Goal: Information Seeking & Learning: Learn about a topic

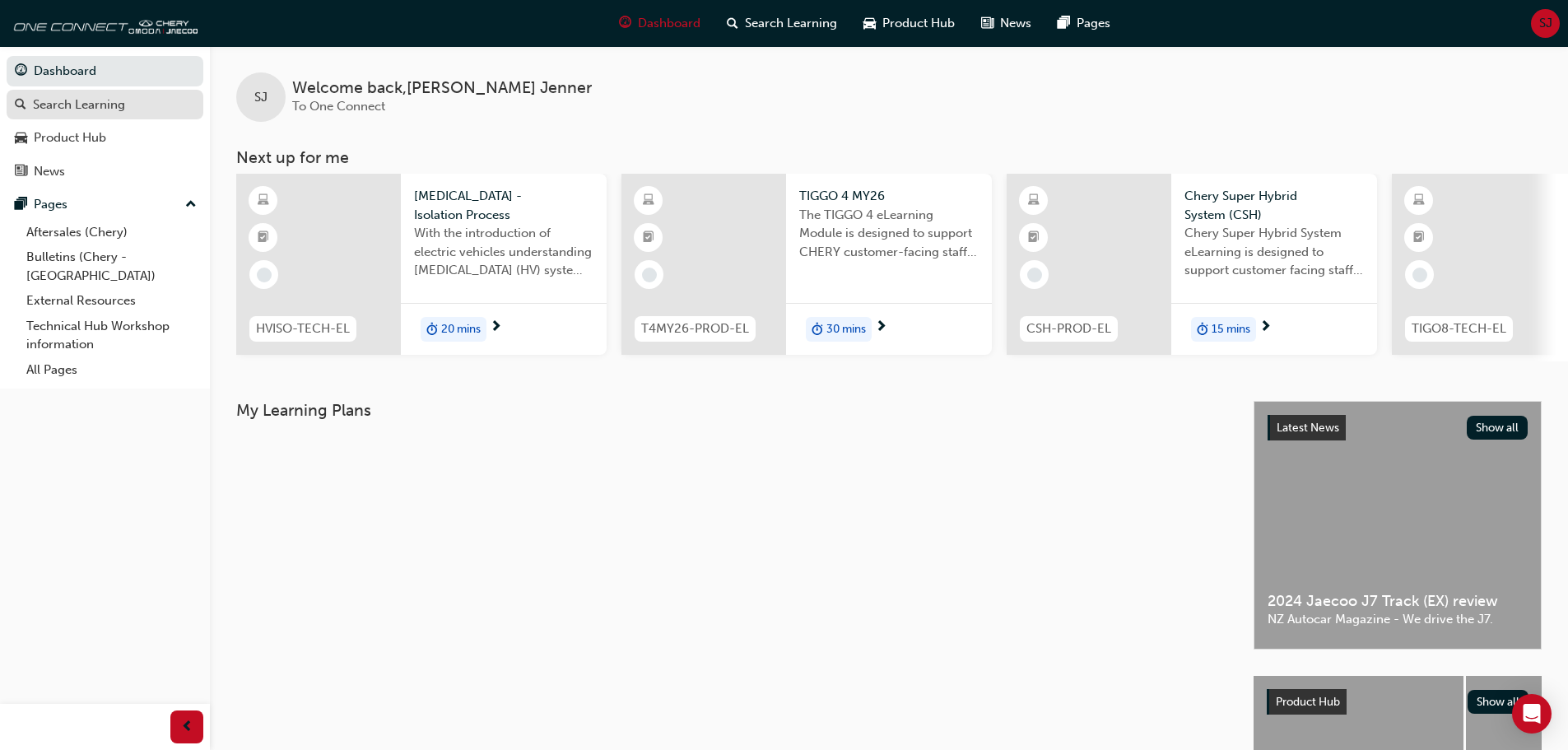
click at [64, 109] on div "Search Learning" at bounding box center [79, 105] width 92 height 19
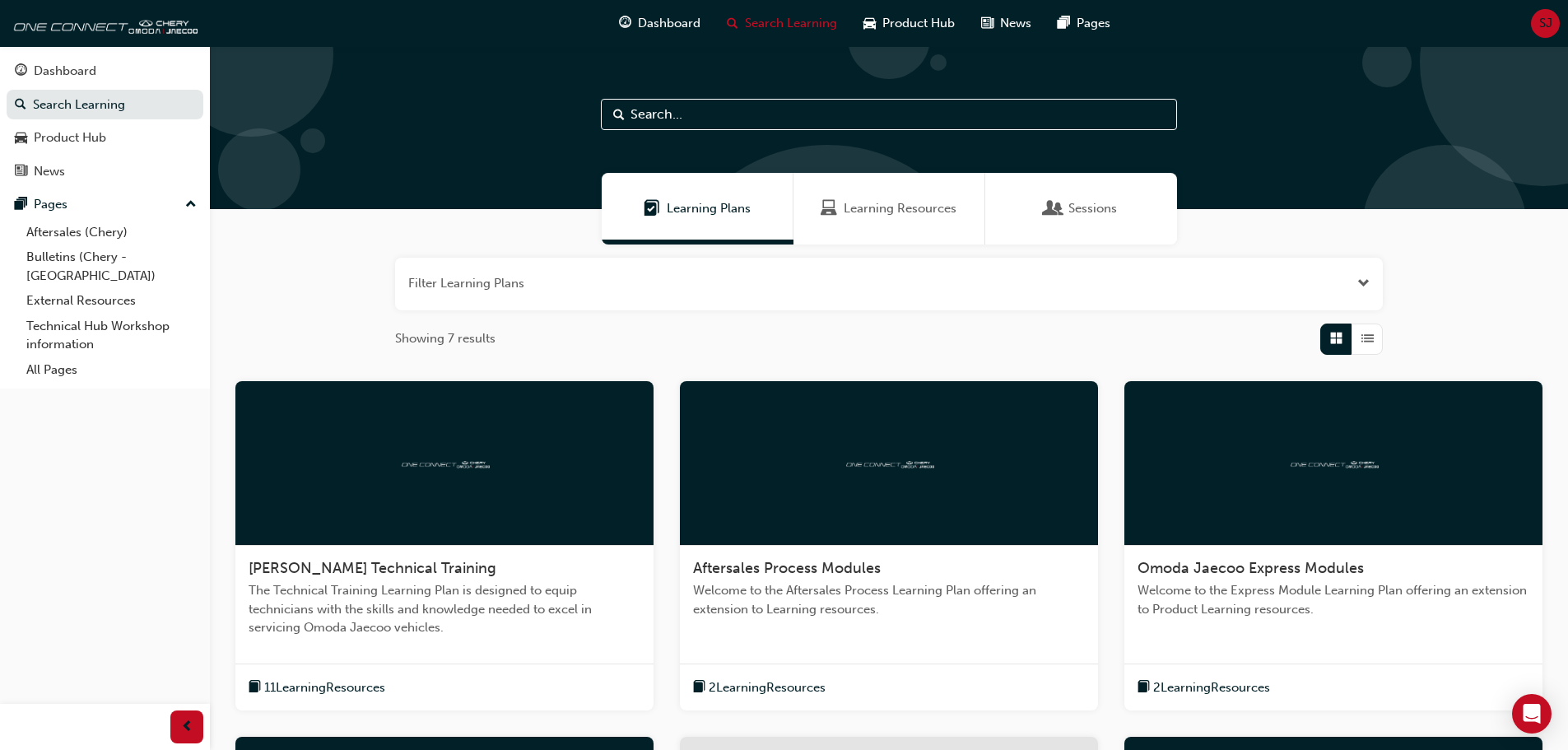
click at [695, 121] on input "text" at bounding box center [888, 114] width 576 height 32
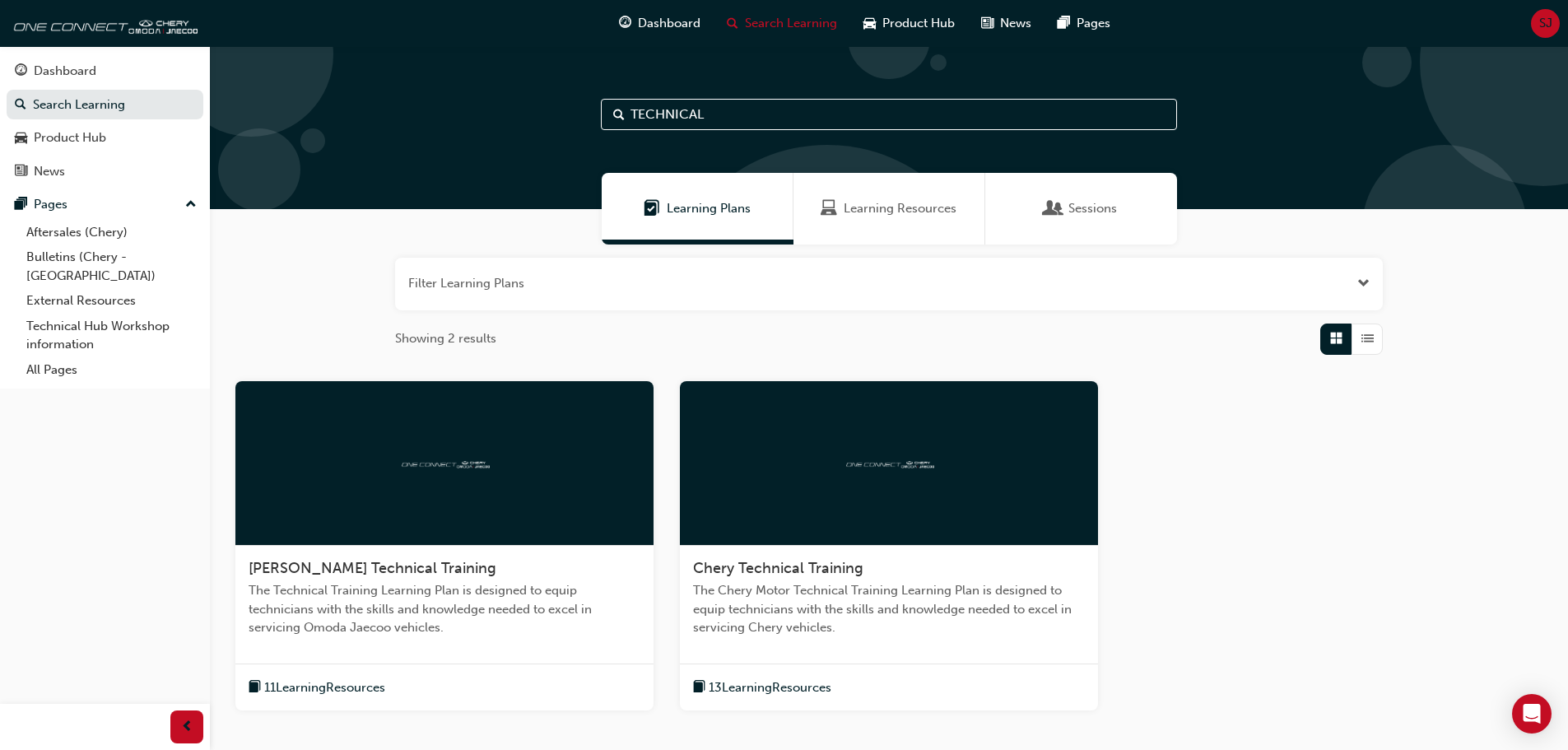
click at [756, 106] on input "TECHNICAL" at bounding box center [888, 114] width 576 height 32
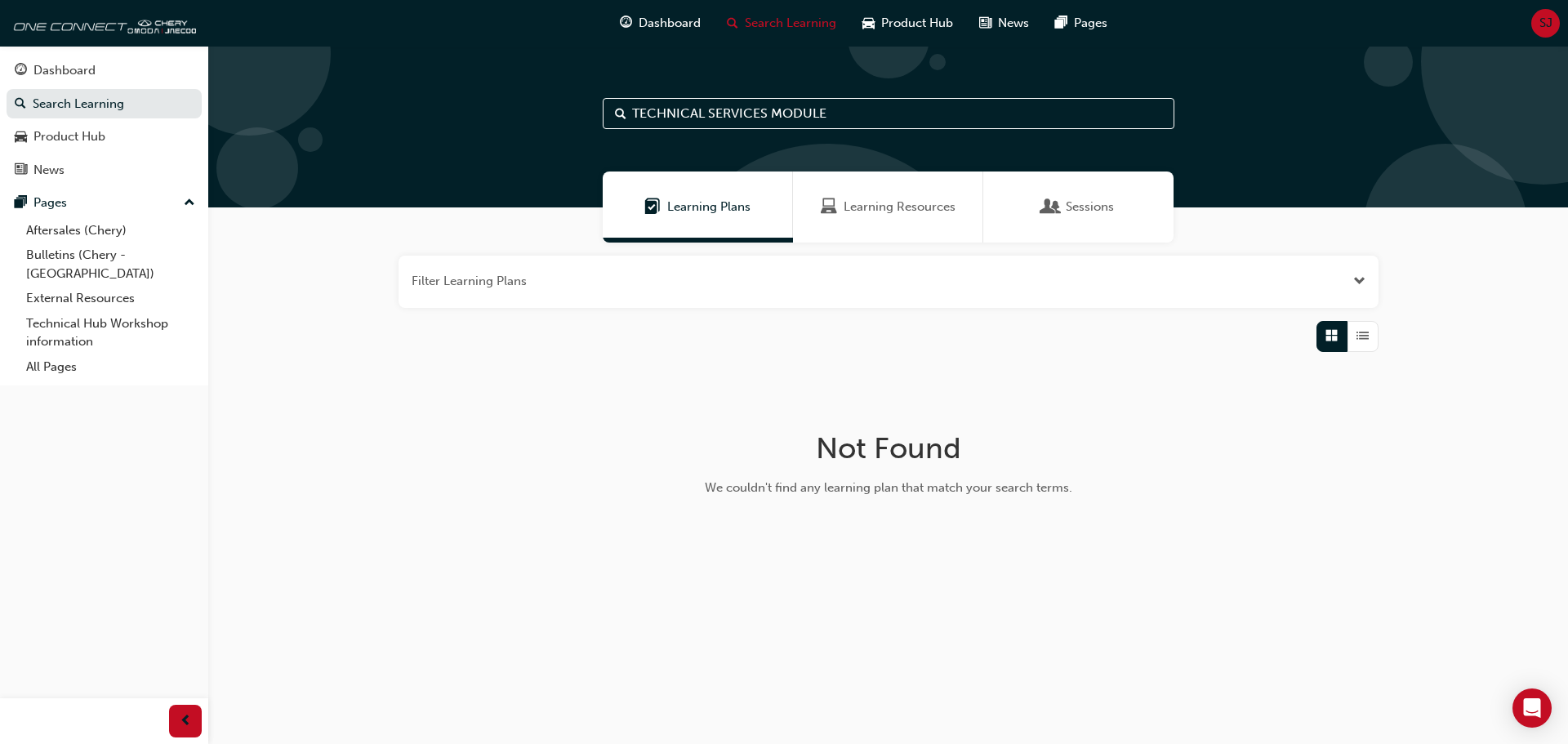
drag, startPoint x: 860, startPoint y: 109, endPoint x: 711, endPoint y: 122, distance: 149.6
click at [711, 122] on input "TECHNICAL SERVICES MODULE" at bounding box center [888, 113] width 571 height 31
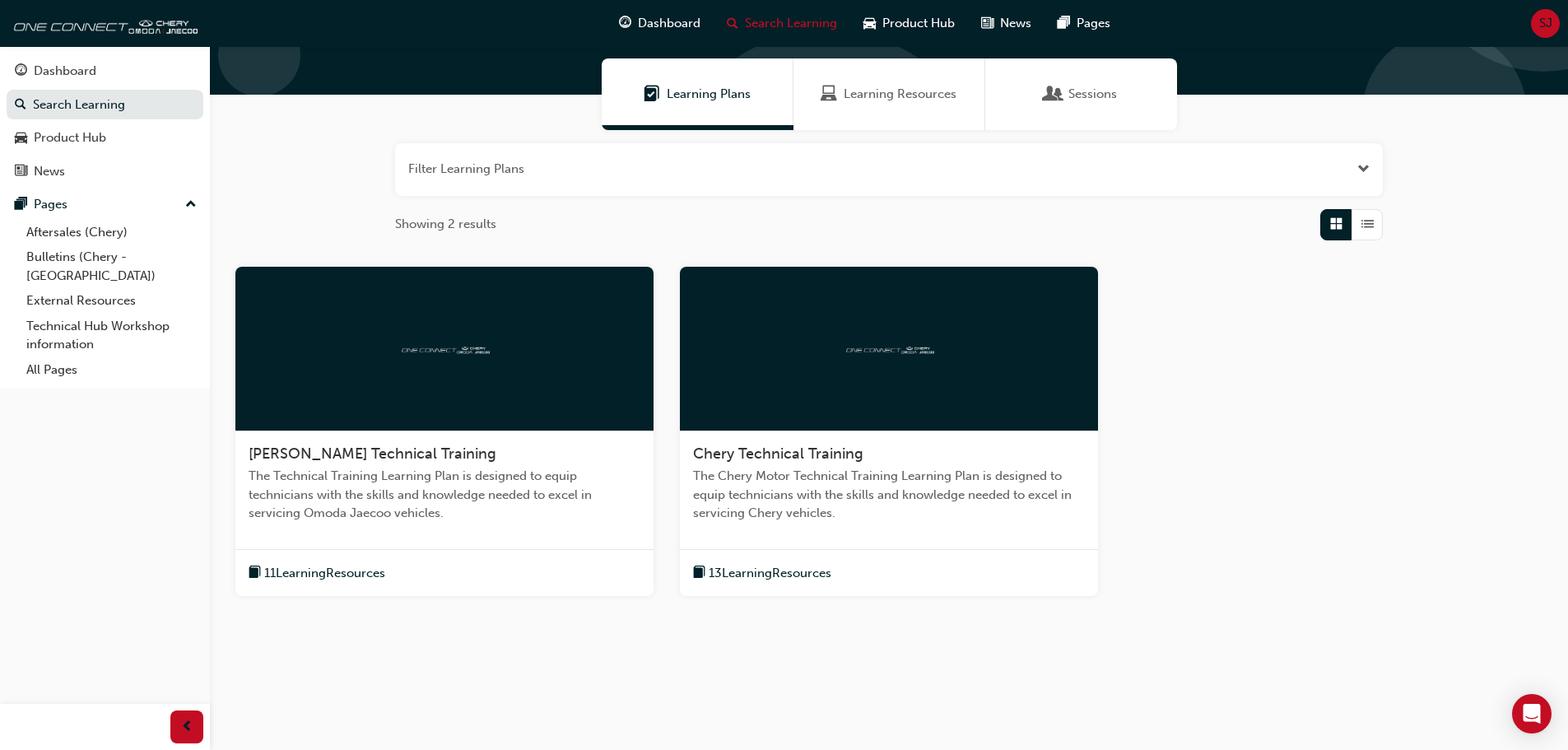
scroll to position [120, 0]
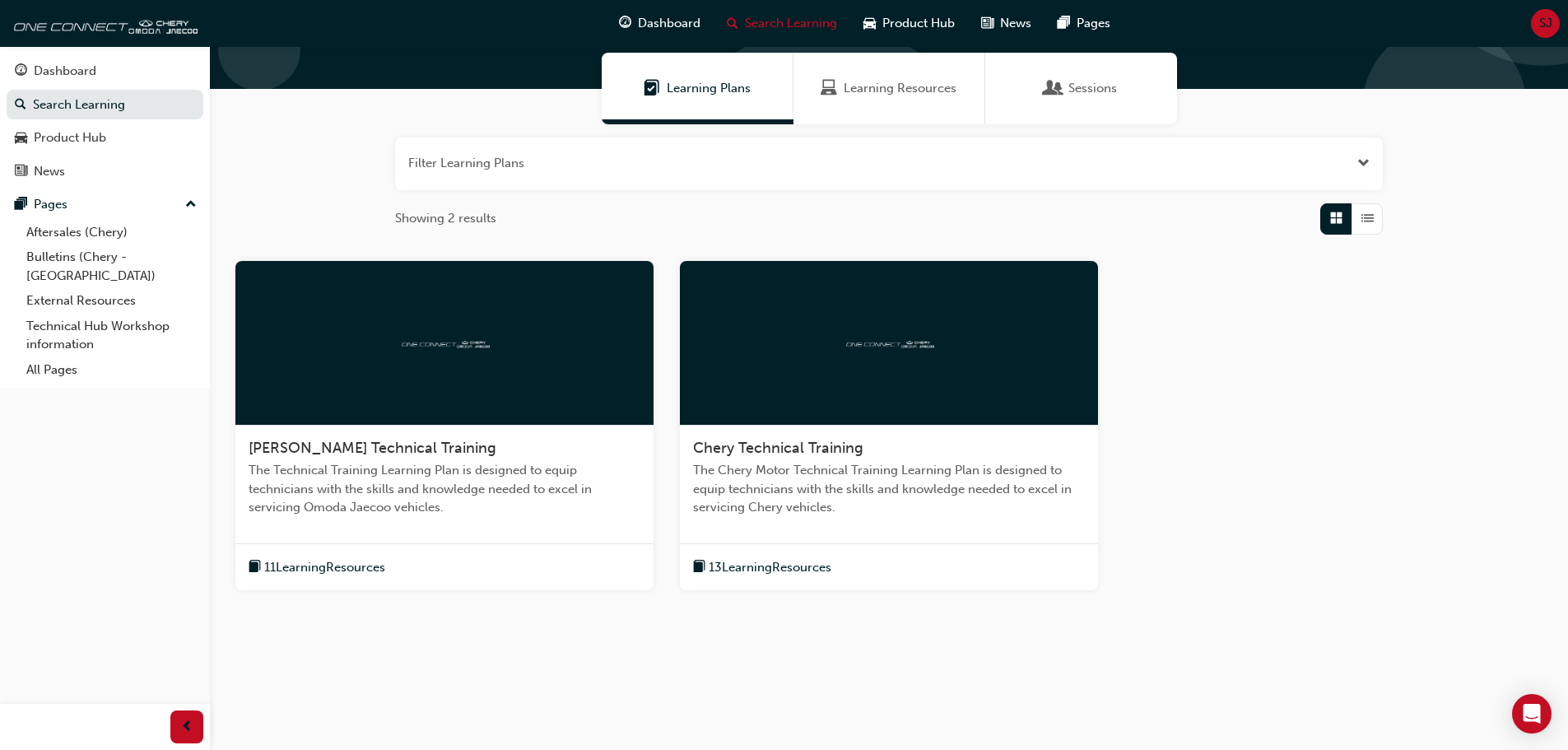
type input "TECHNICAL"
click at [925, 396] on div at bounding box center [889, 344] width 418 height 165
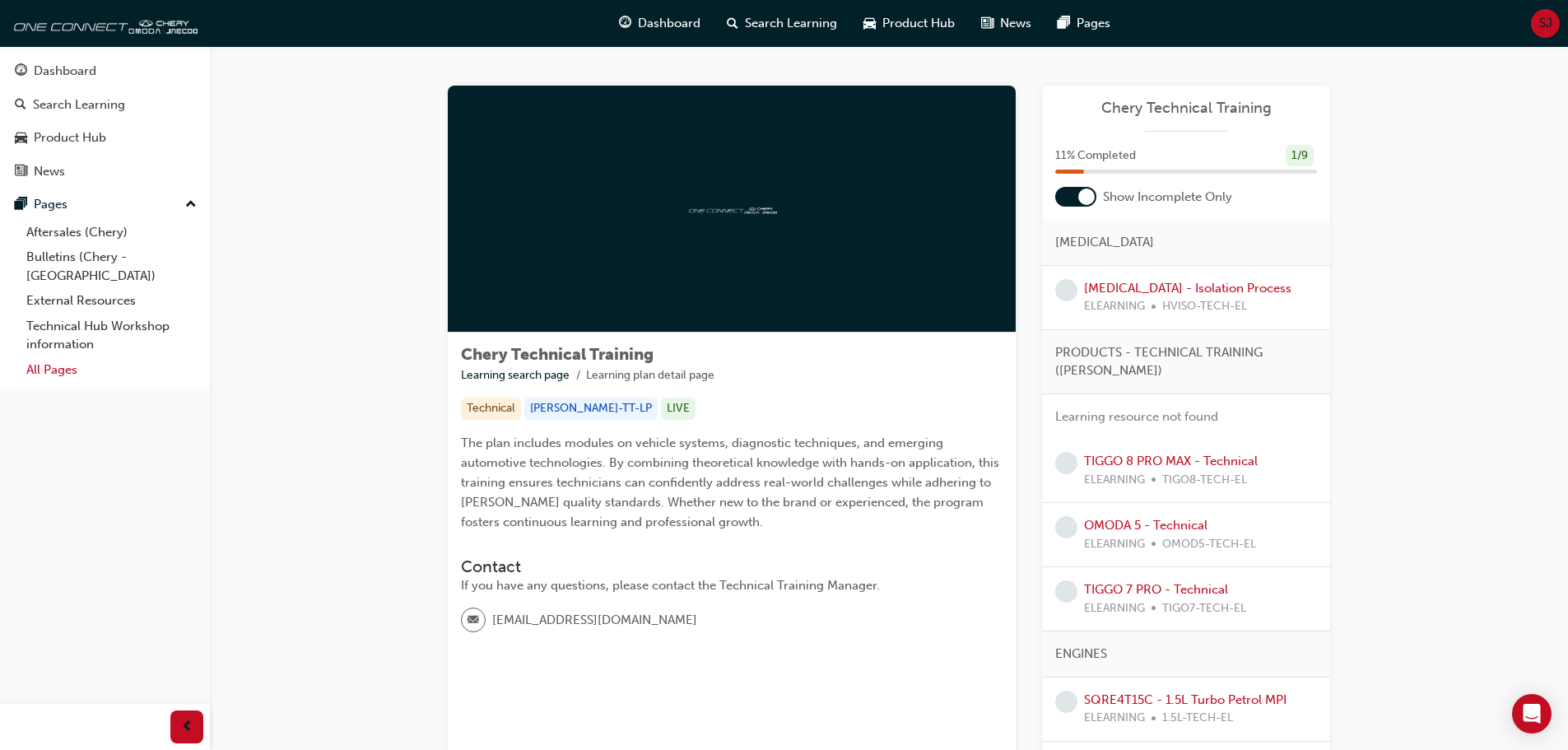
click at [49, 358] on link "All Pages" at bounding box center [111, 370] width 184 height 25
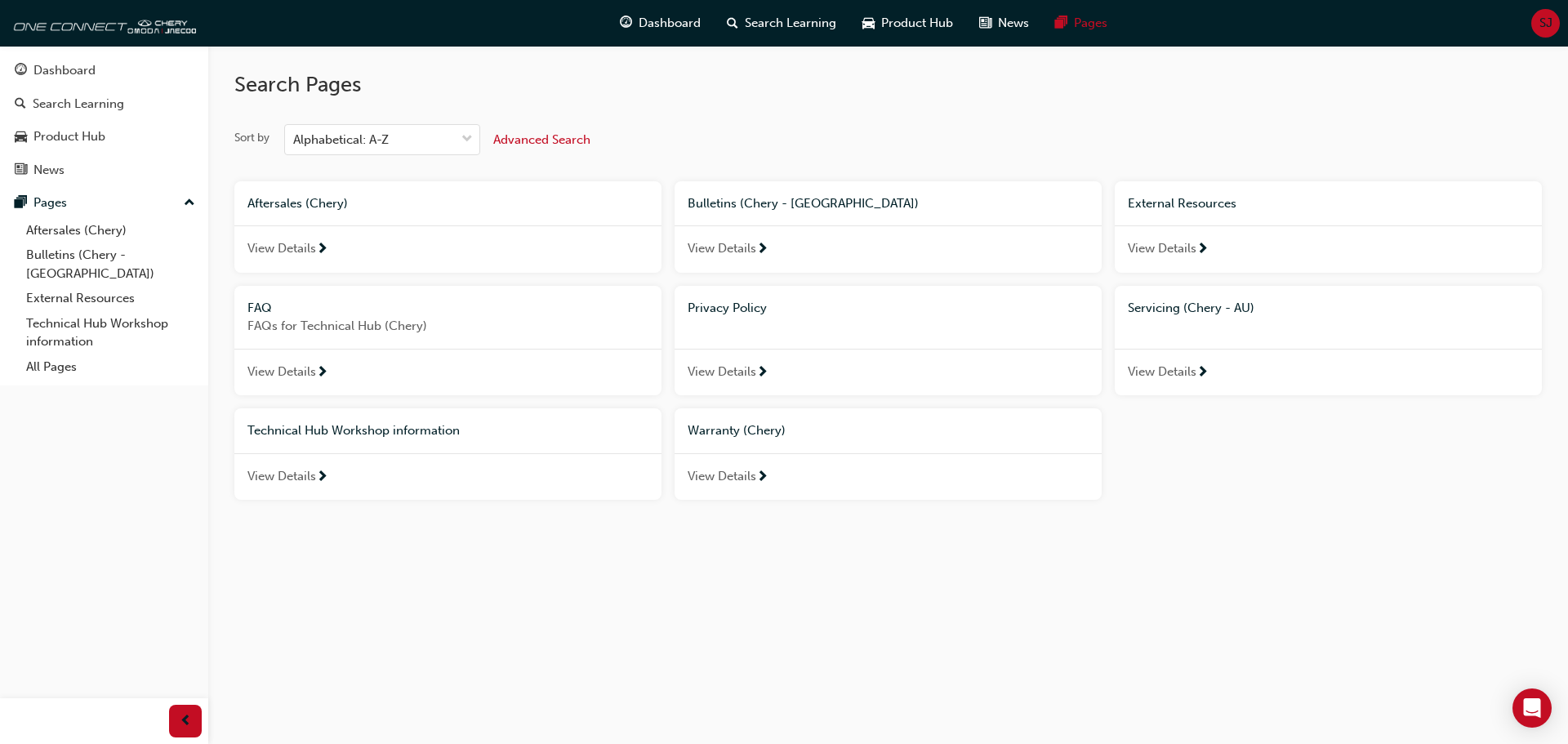
click at [358, 431] on span "Technical Hub Workshop information" at bounding box center [353, 430] width 213 height 14
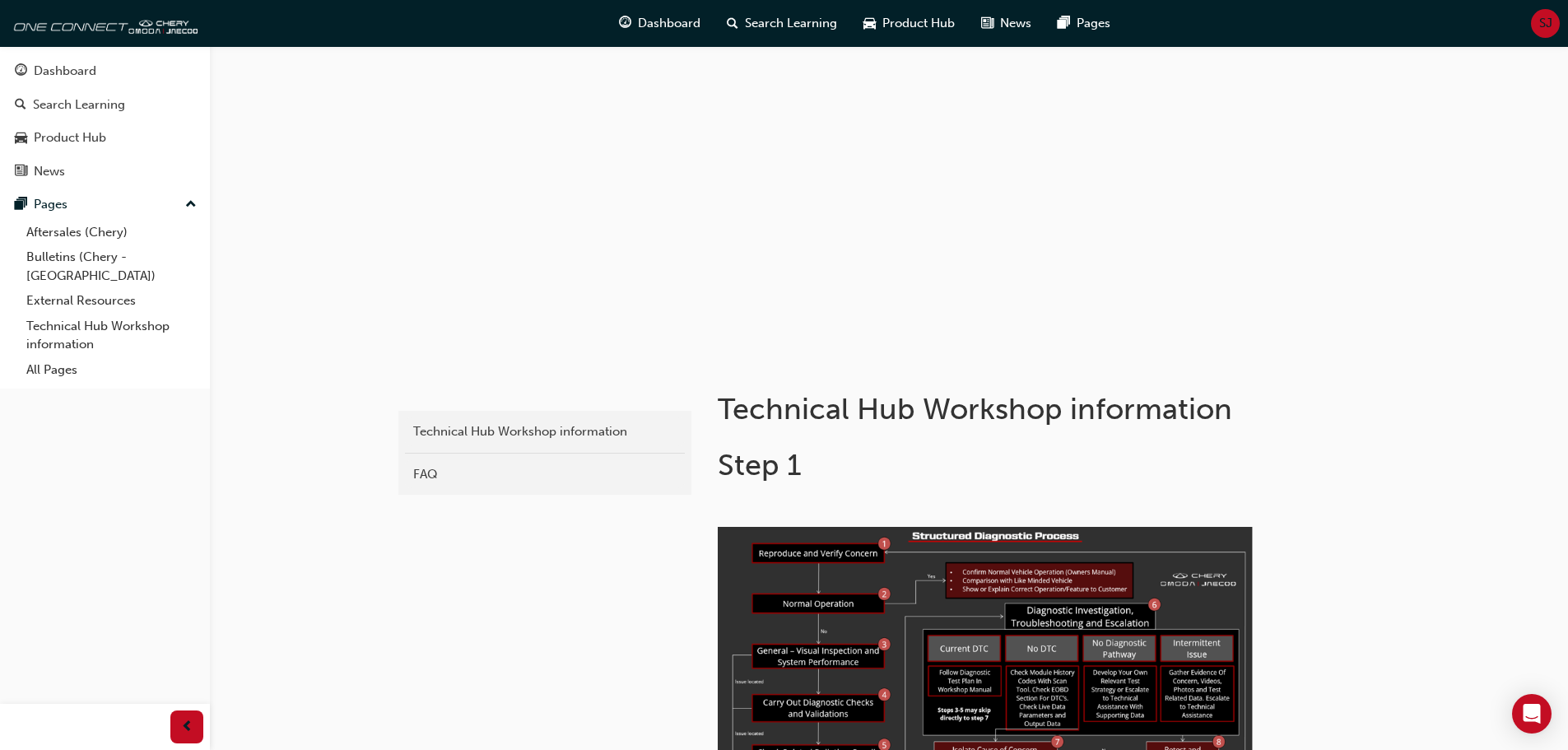
scroll to position [5, 0]
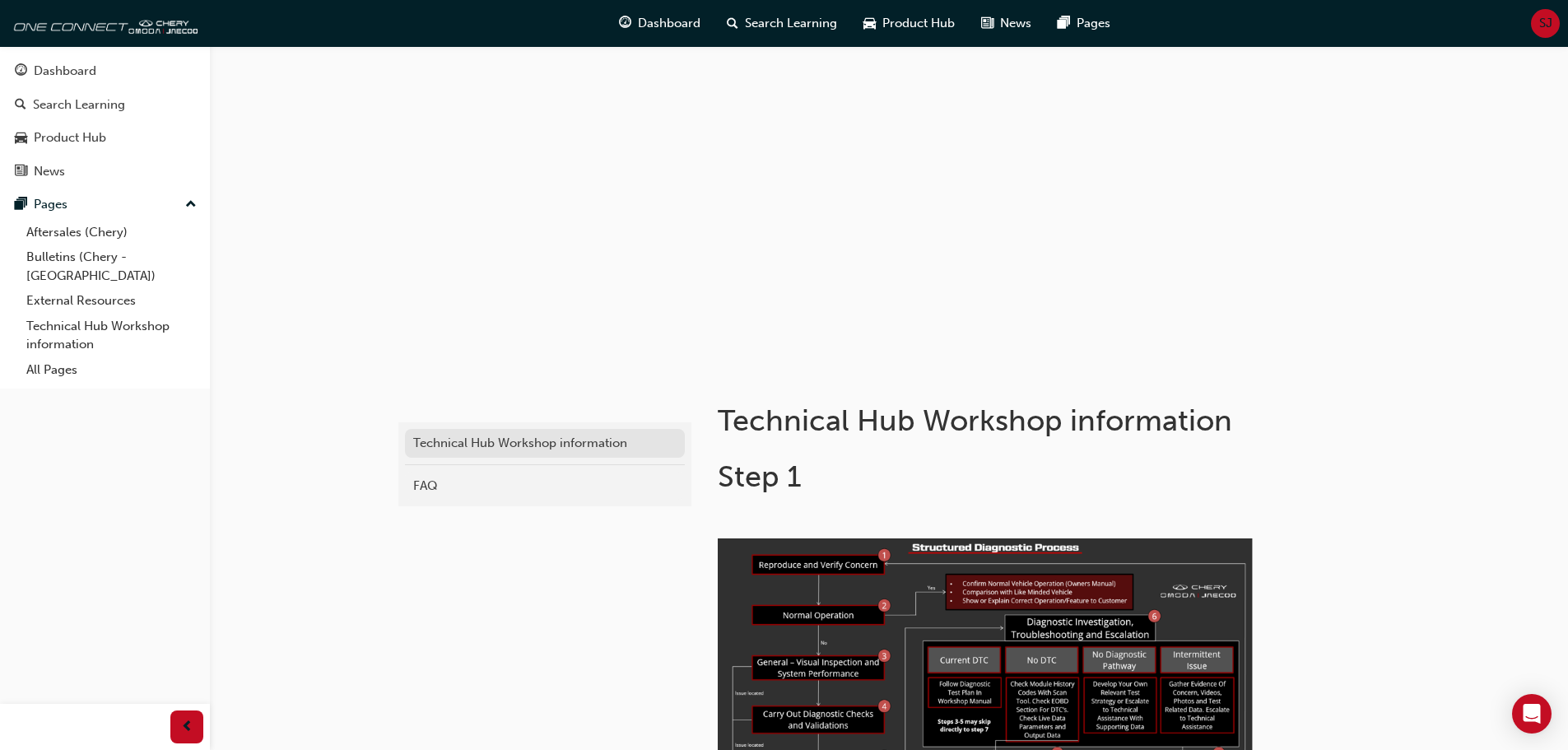
click at [505, 449] on div "Technical Hub Workshop information" at bounding box center [544, 443] width 263 height 19
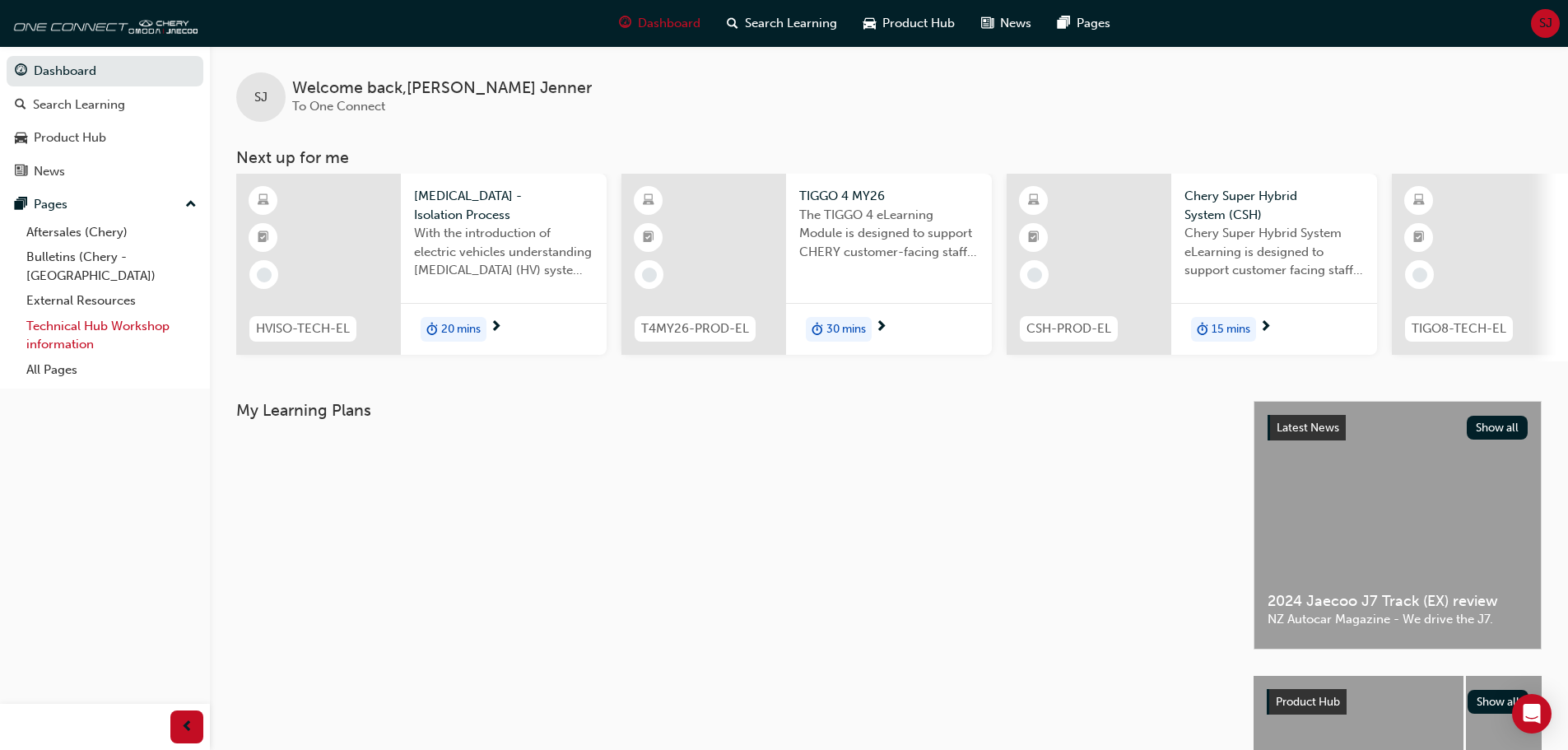
click at [69, 314] on link "Technical Hub Workshop information" at bounding box center [111, 336] width 184 height 43
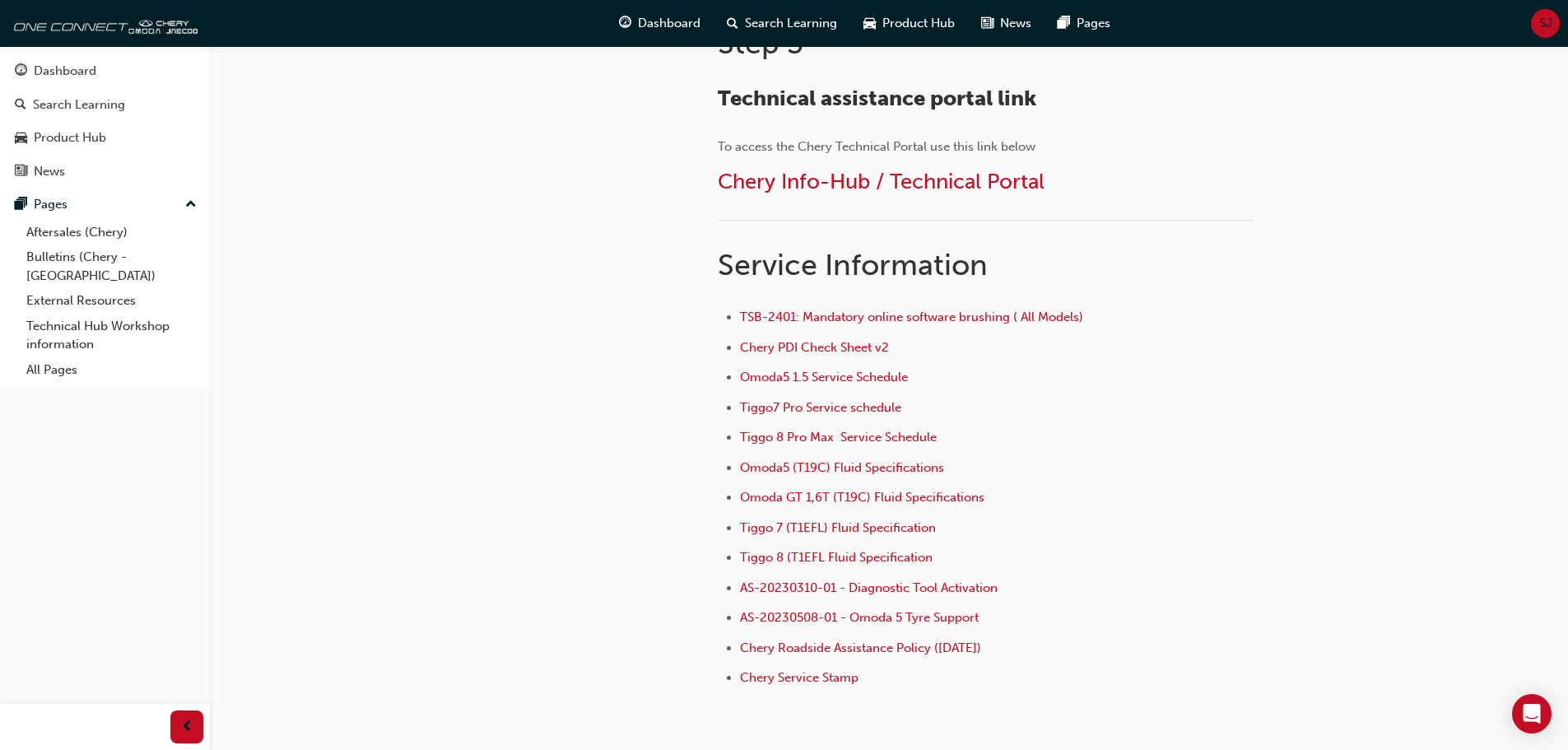
scroll to position [988, 0]
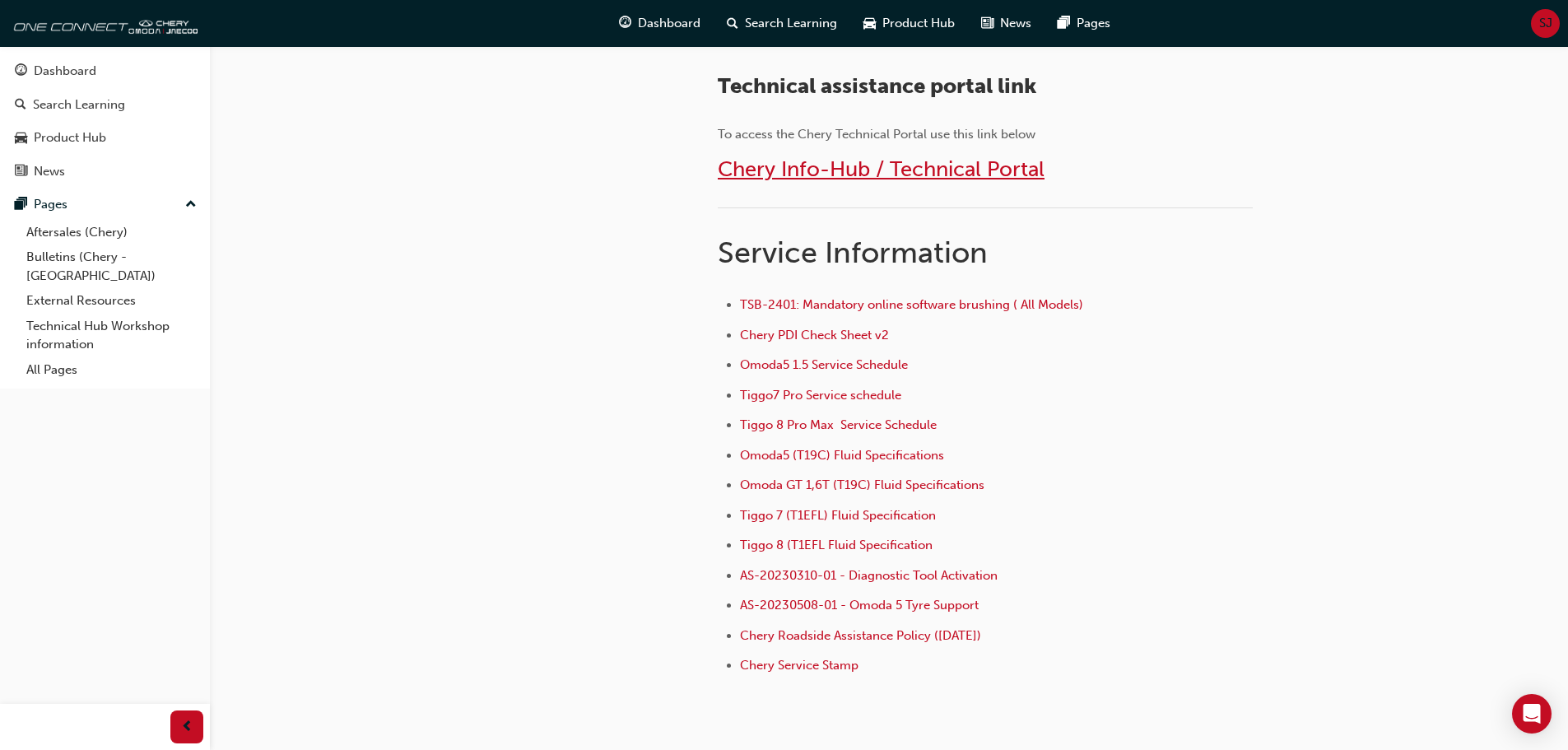
click at [844, 170] on span "Chery Info-Hub / Technical Portal" at bounding box center [881, 169] width 326 height 25
